Goal: Navigation & Orientation: Find specific page/section

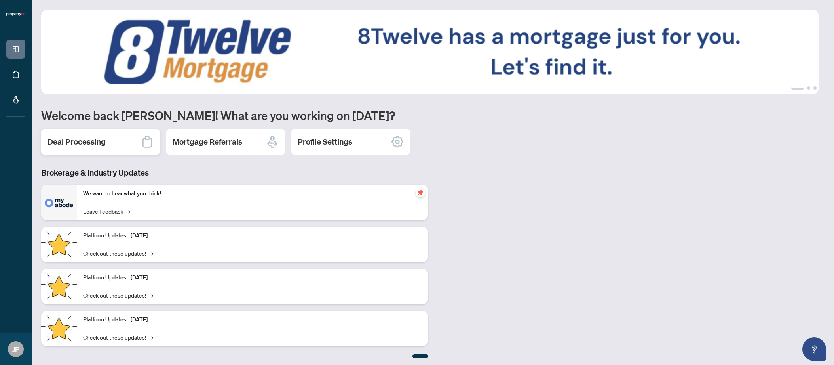
click at [122, 149] on div "Deal Processing" at bounding box center [100, 141] width 119 height 25
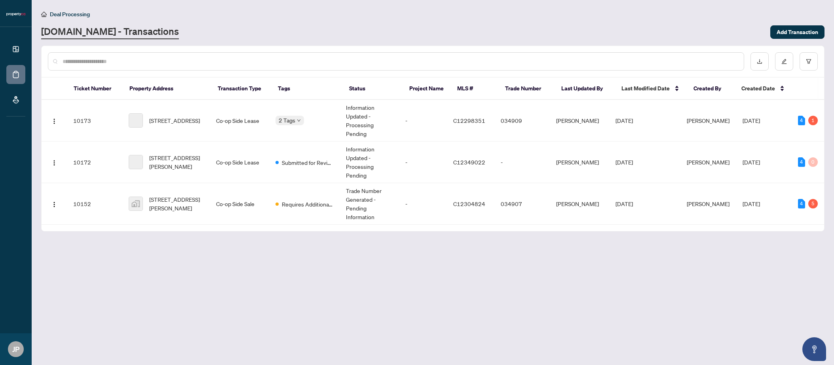
click at [589, 169] on main "Deal Processing [DOMAIN_NAME] - Transactions Add Transaction Ticket Number Prop…" at bounding box center [433, 182] width 802 height 365
click at [629, 288] on main "Deal Processing [DOMAIN_NAME] - Transactions Add Transaction Ticket Number Prop…" at bounding box center [433, 182] width 802 height 365
click at [318, 203] on span "Requires Additional Docs" at bounding box center [307, 204] width 51 height 9
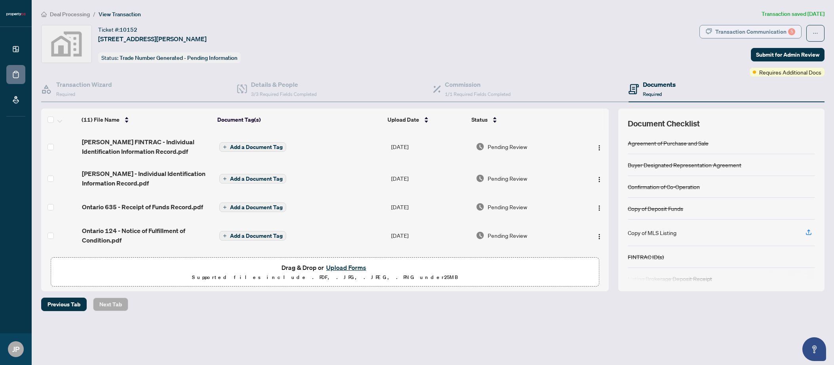
click at [738, 28] on div "Transaction Communication 5" at bounding box center [755, 31] width 80 height 13
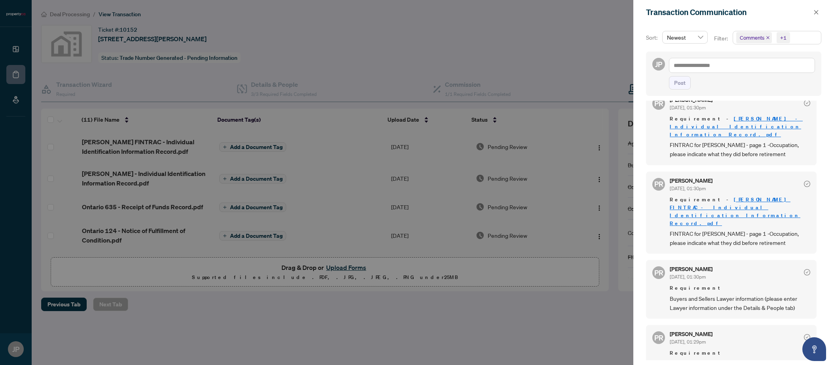
scroll to position [53, 0]
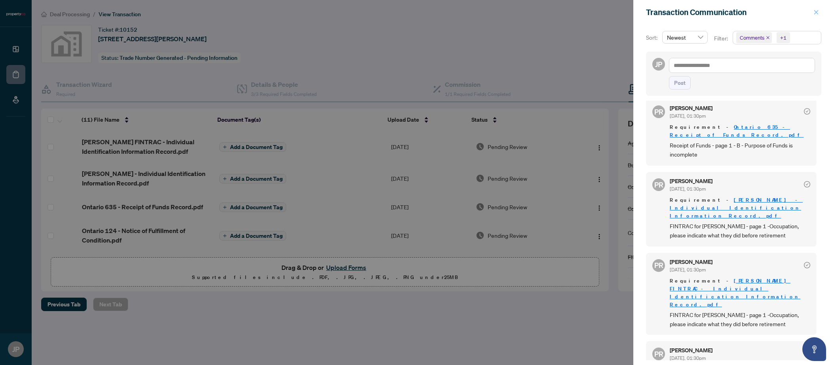
click at [819, 10] on button "button" at bounding box center [816, 13] width 10 height 10
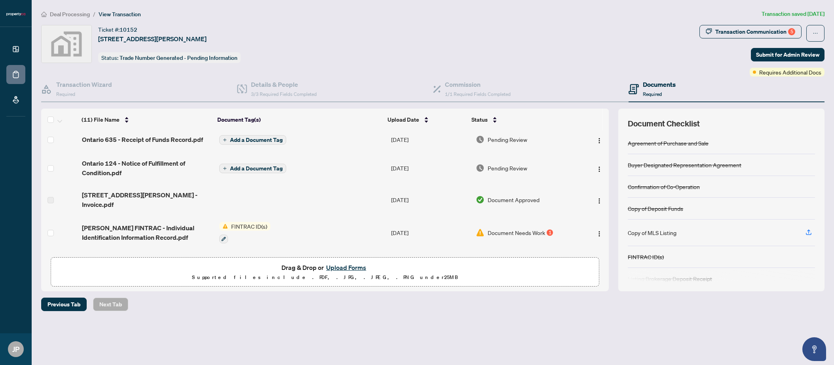
scroll to position [0, 0]
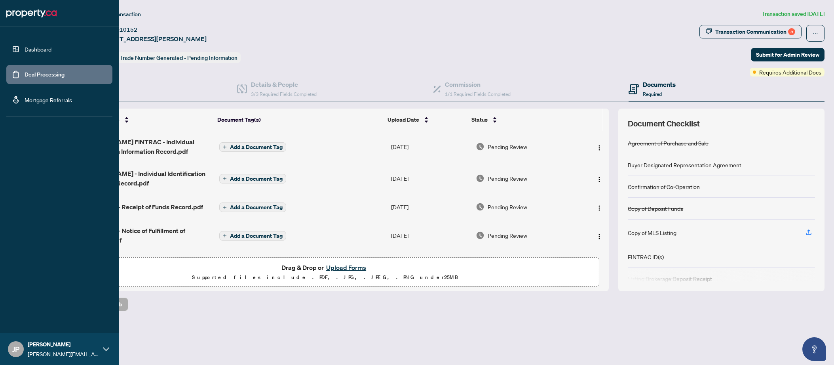
drag, startPoint x: 23, startPoint y: 73, endPoint x: 58, endPoint y: 77, distance: 35.5
click at [25, 73] on link "Deal Processing" at bounding box center [45, 74] width 40 height 7
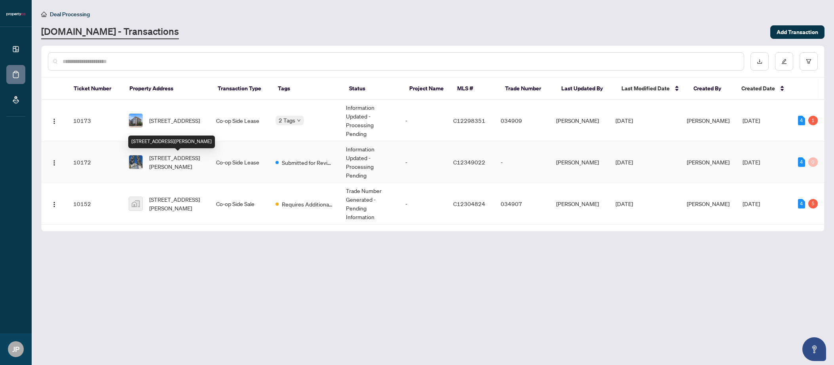
drag, startPoint x: 185, startPoint y: 163, endPoint x: 248, endPoint y: 167, distance: 63.1
click at [203, 167] on span "[STREET_ADDRESS][PERSON_NAME]" at bounding box center [176, 161] width 54 height 17
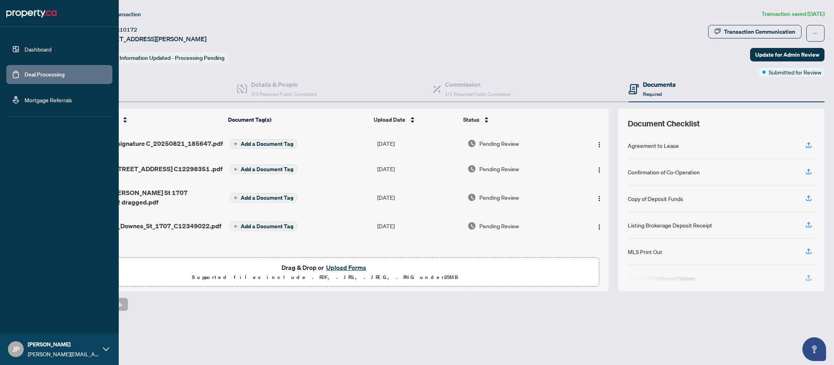
click at [41, 71] on link "Deal Processing" at bounding box center [45, 74] width 40 height 7
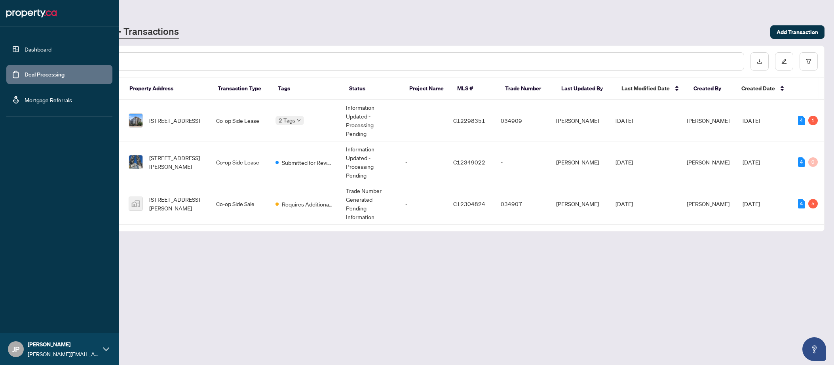
click at [54, 101] on link "Mortgage Referrals" at bounding box center [49, 99] width 48 height 7
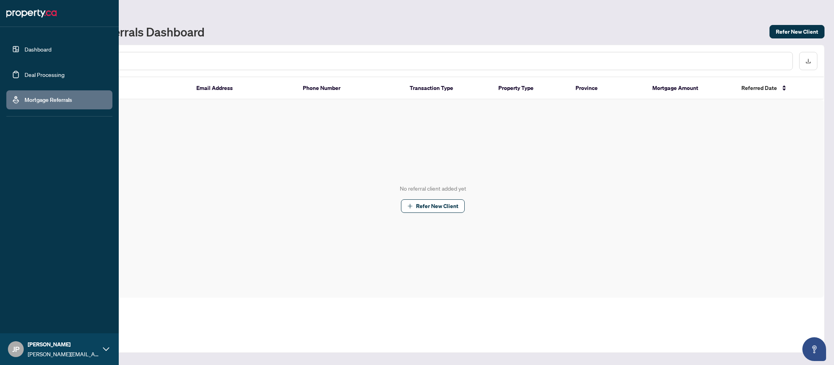
click at [43, 46] on link "Dashboard" at bounding box center [38, 49] width 27 height 7
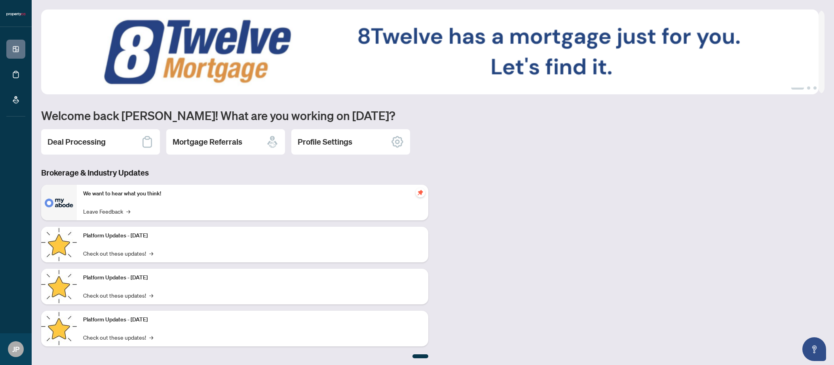
scroll to position [2, 0]
